Goal: Transaction & Acquisition: Purchase product/service

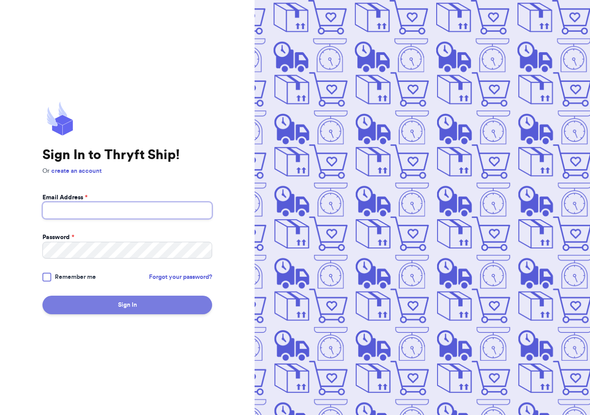
type input "marsnats@icloud.com"
click at [124, 303] on button "Sign In" at bounding box center [127, 305] width 170 height 19
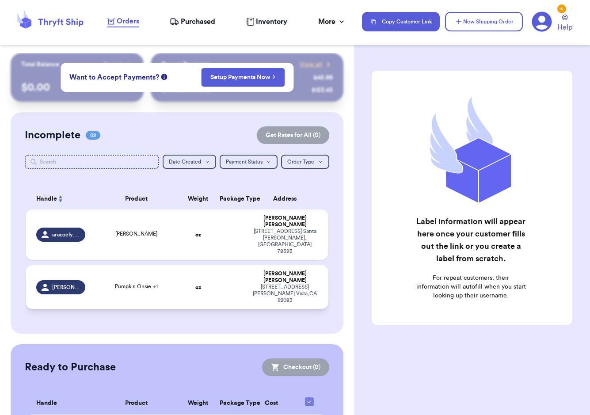
click at [293, 284] on div "723 Bonita Dr Vista , CA 92083" at bounding box center [285, 294] width 65 height 20
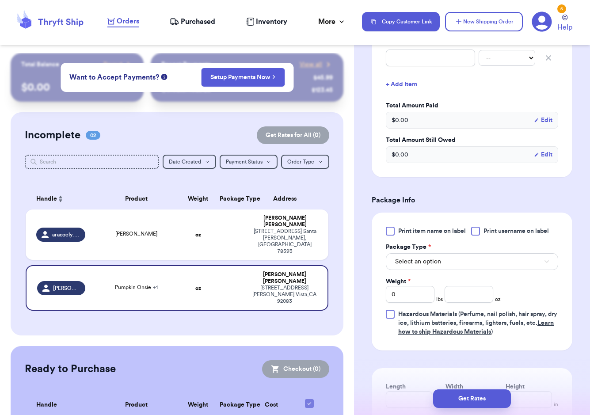
scroll to position [310, 0]
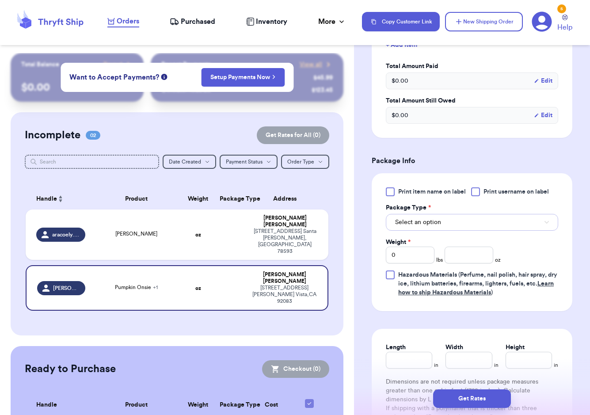
click at [473, 215] on button "Select an option" at bounding box center [472, 222] width 172 height 17
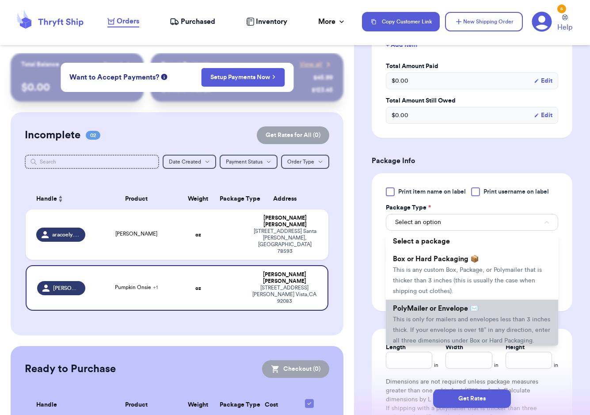
click at [456, 305] on span "PolyMailer or Envelope ✉️" at bounding box center [436, 308] width 86 height 7
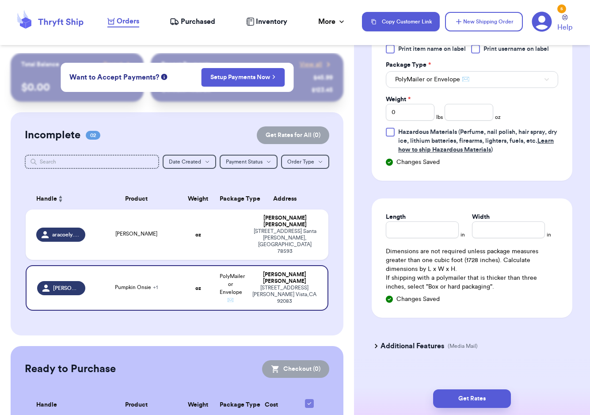
scroll to position [364, 0]
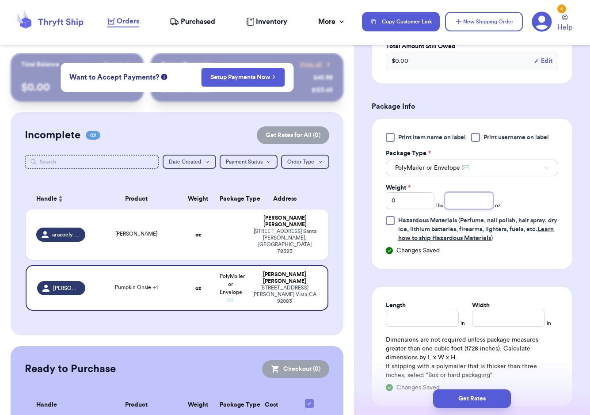
click at [461, 192] on input "number" at bounding box center [469, 200] width 49 height 17
type input "6"
click at [439, 311] on input "Length" at bounding box center [422, 318] width 73 height 17
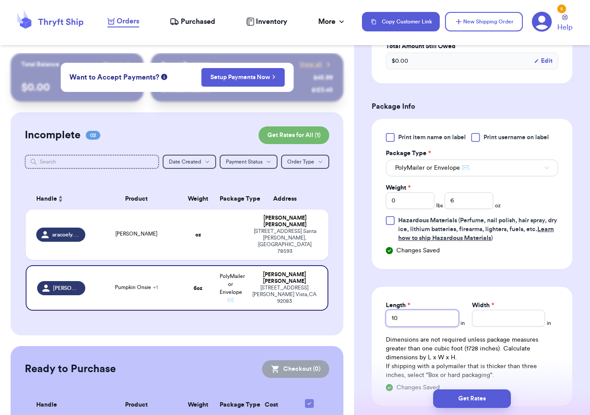
type input "10"
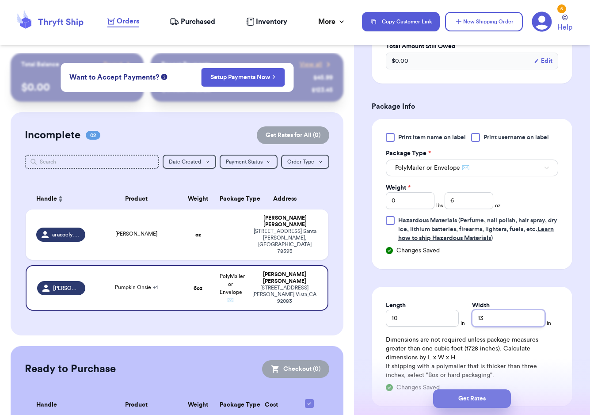
type input "13"
click at [482, 393] on button "Get Rates" at bounding box center [472, 399] width 78 height 19
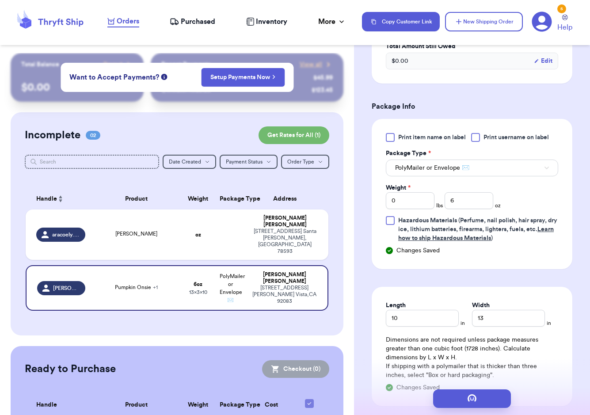
scroll to position [0, 0]
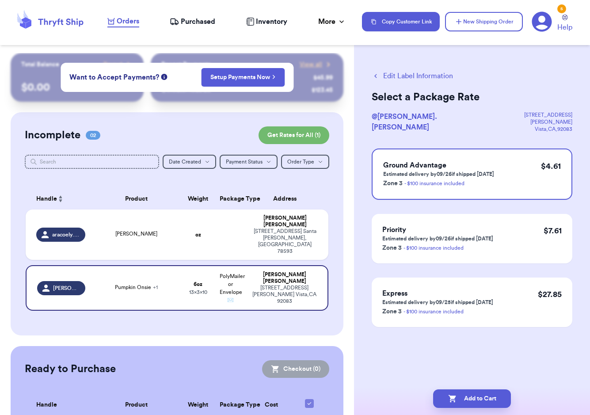
click at [542, 91] on h2 "Select a Package Rate" at bounding box center [472, 97] width 201 height 14
click at [482, 398] on button "Add to Cart" at bounding box center [472, 399] width 78 height 19
checkbox input "true"
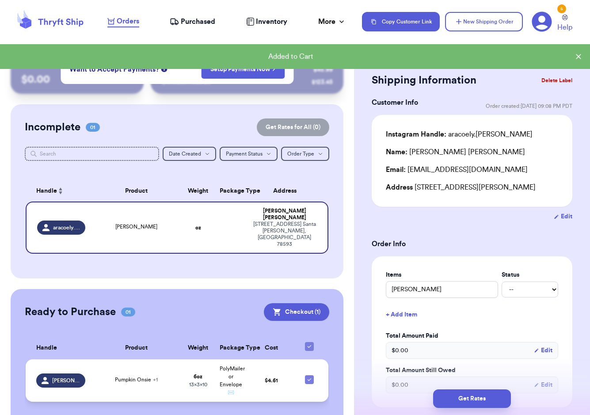
scroll to position [10, 0]
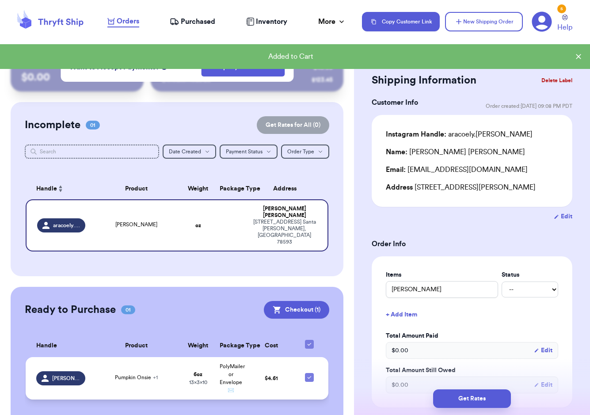
click at [157, 374] on div "Pumpkin Onsie + 1" at bounding box center [136, 379] width 80 height 10
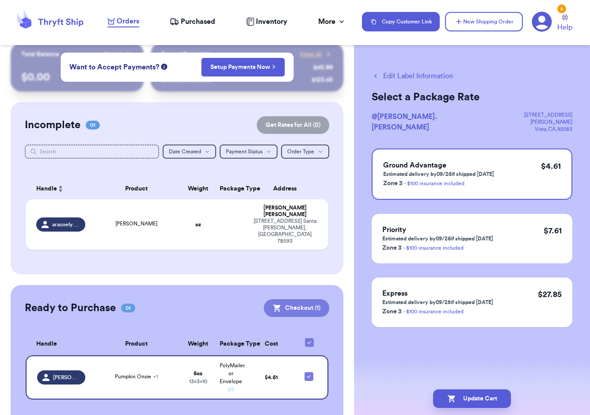
click at [297, 299] on button "Checkout ( 1 )" at bounding box center [296, 308] width 65 height 18
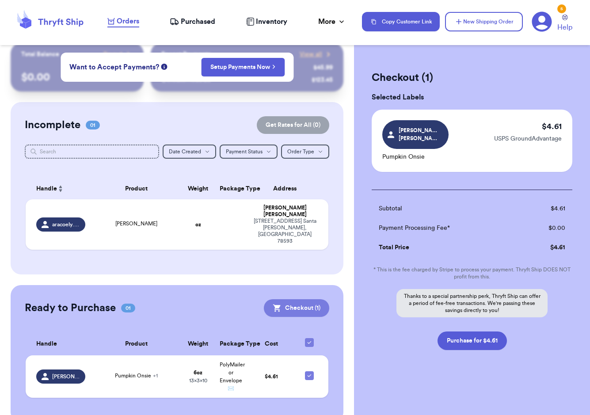
scroll to position [8, 0]
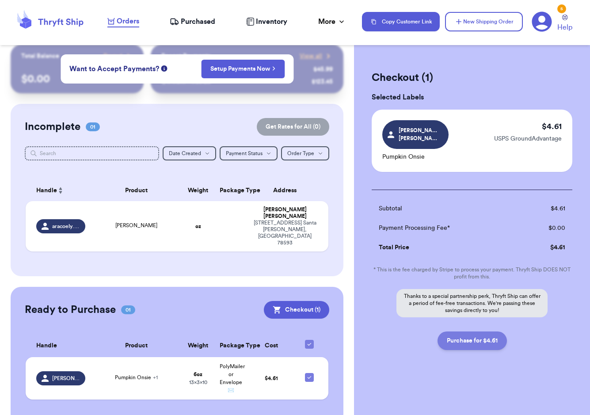
click at [463, 332] on button "Purchase for $4.61" at bounding box center [472, 341] width 69 height 19
checkbox input "false"
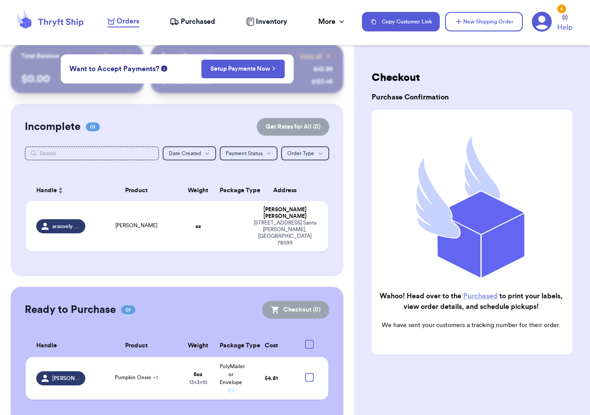
checkbox input "true"
